Goal: Information Seeking & Learning: Understand process/instructions

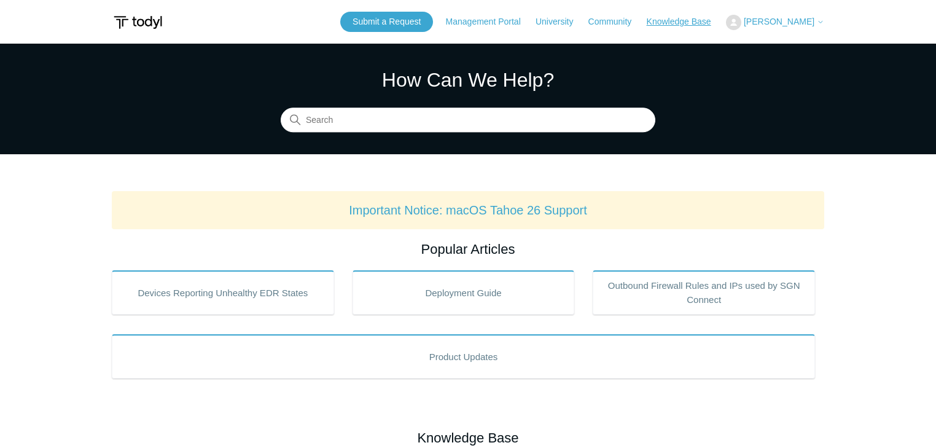
click at [692, 19] on link "Knowledge Base" at bounding box center [685, 21] width 77 height 13
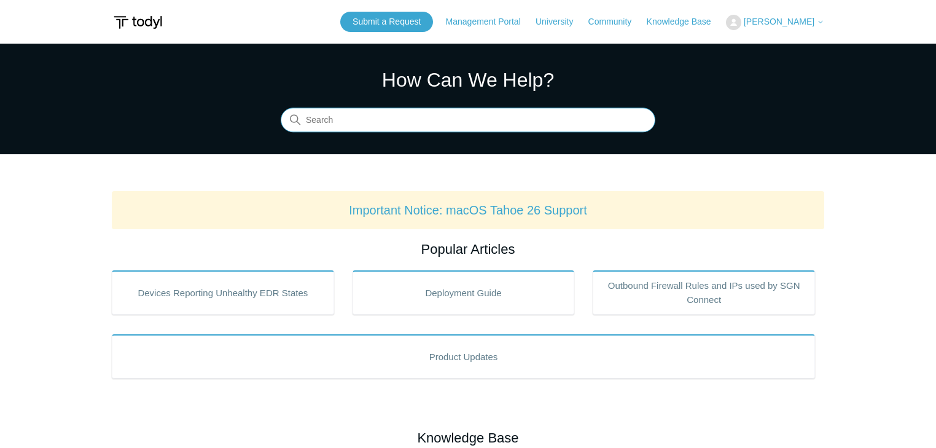
click at [418, 125] on input "Search" at bounding box center [468, 120] width 375 height 25
type input "uninstall agent"
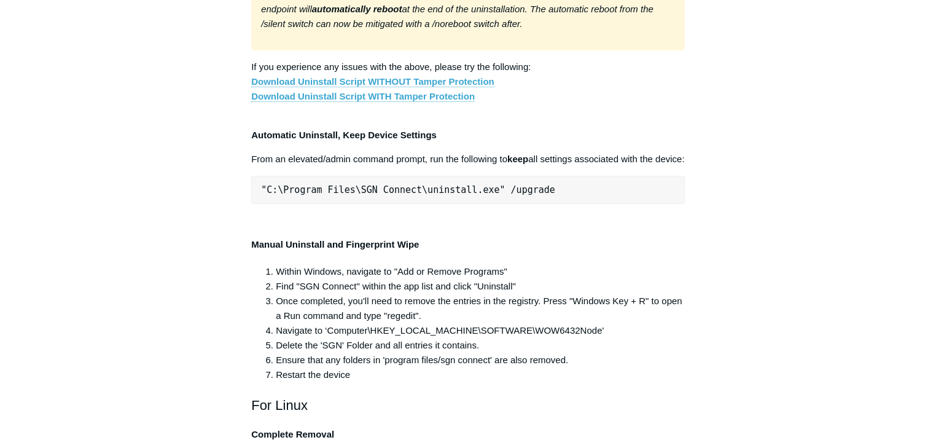
scroll to position [2375, 0]
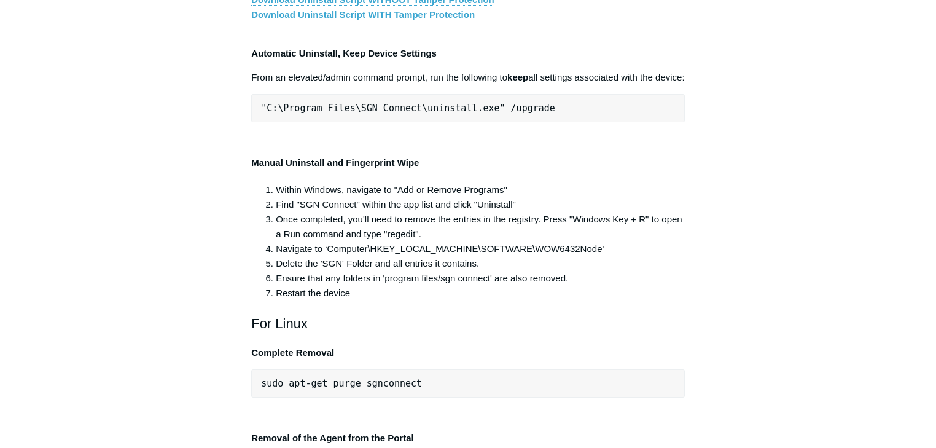
drag, startPoint x: 488, startPoint y: 273, endPoint x: 258, endPoint y: 271, distance: 229.7
copy span ""C:\Program Files\SGN Connect\uninstall.exe""
